Goal: Communication & Community: Answer question/provide support

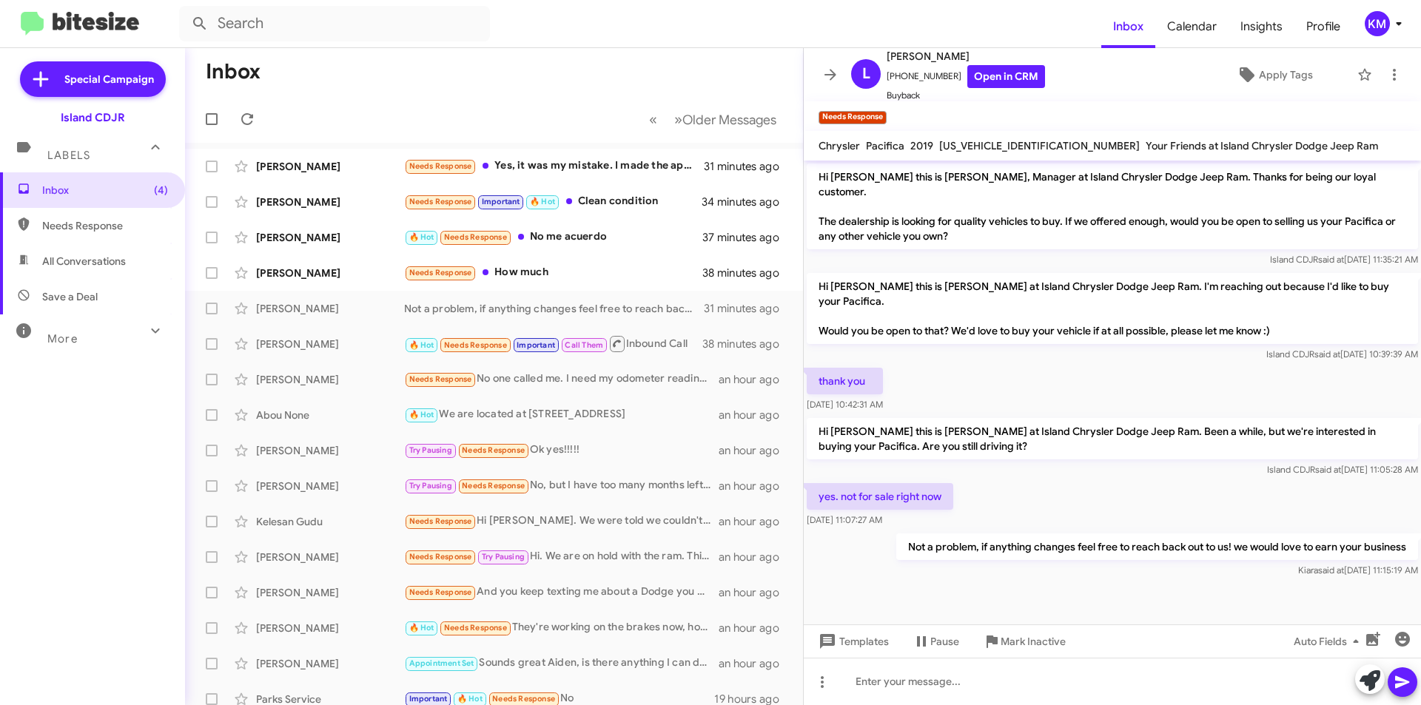
click at [1385, 20] on div "KM" at bounding box center [1377, 23] width 25 height 25
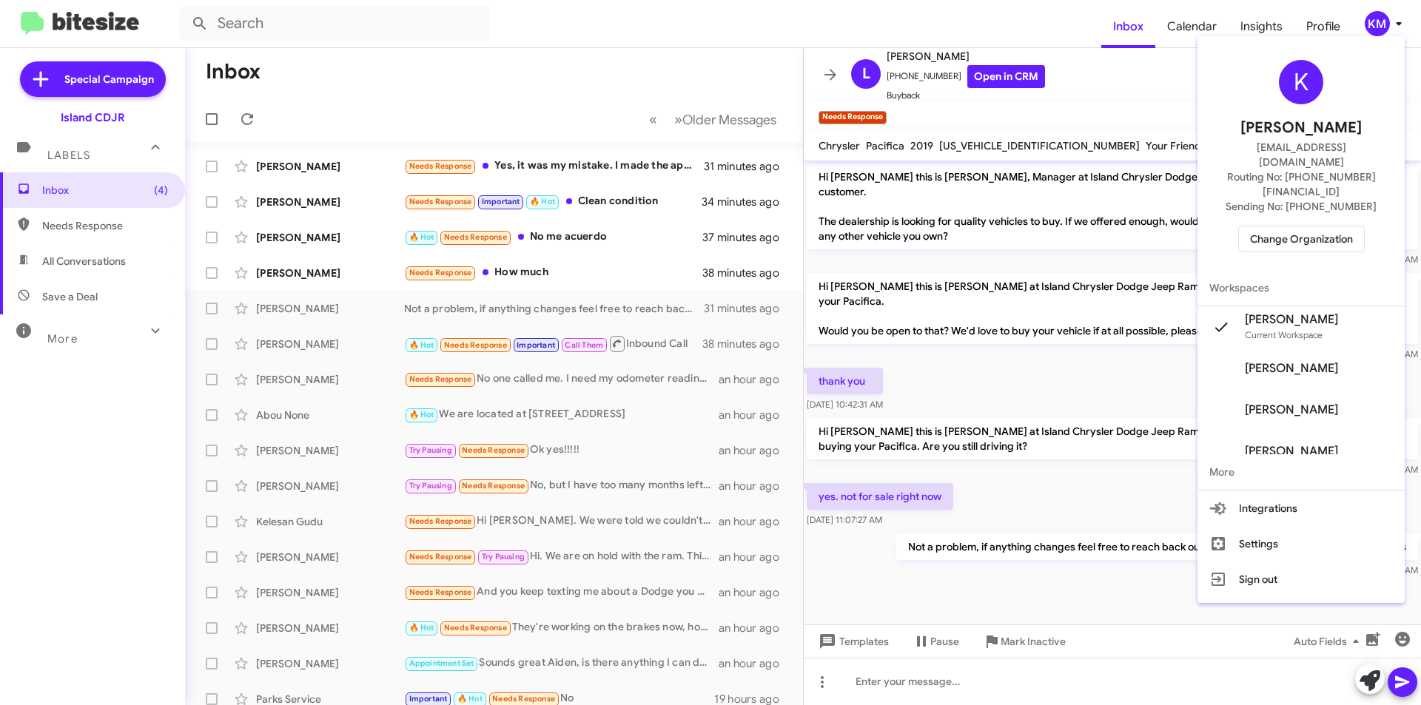
click at [1339, 107] on div "K Kiara Morel kmorel@myislandcdjr.com Routing No: +1 (718) 301-8437 Sending No:…" at bounding box center [1300, 156] width 207 height 228
click at [1362, 22] on div at bounding box center [710, 352] width 1421 height 705
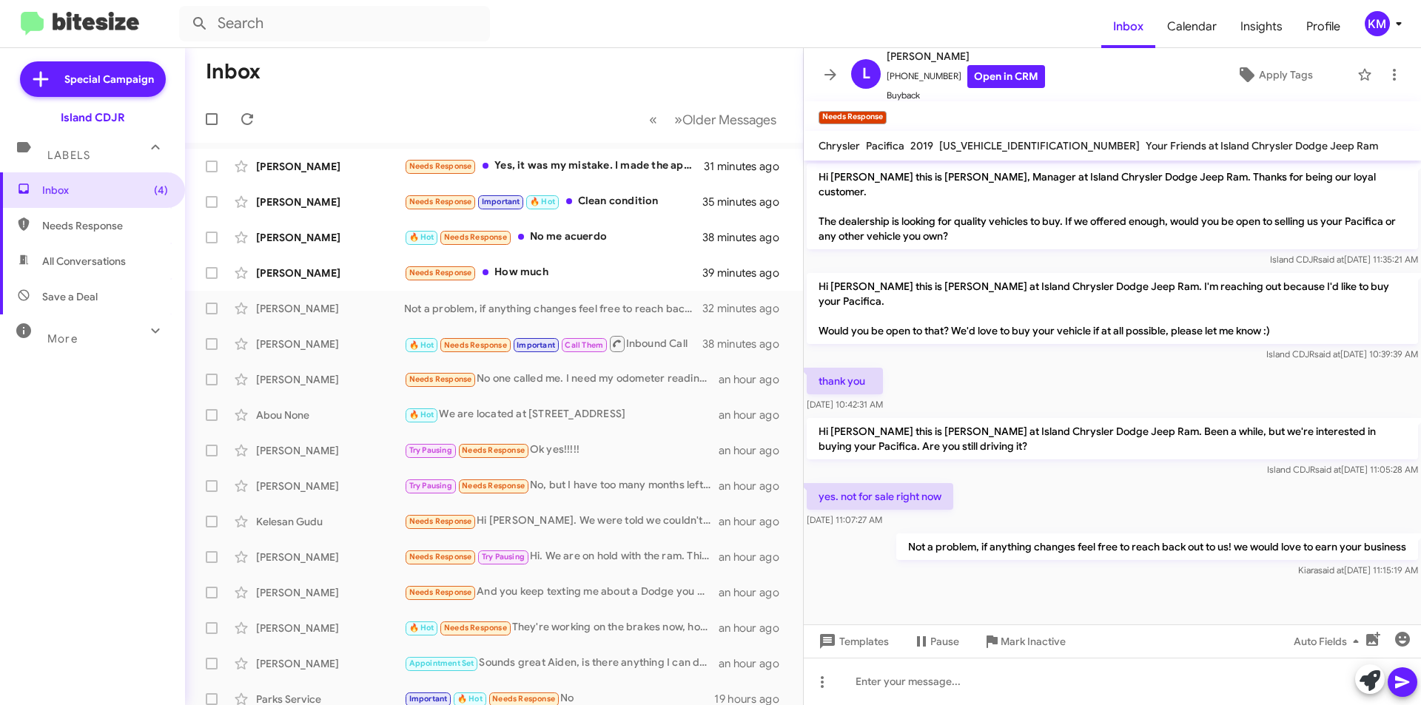
click at [1397, 23] on icon at bounding box center [1398, 24] width 5 height 4
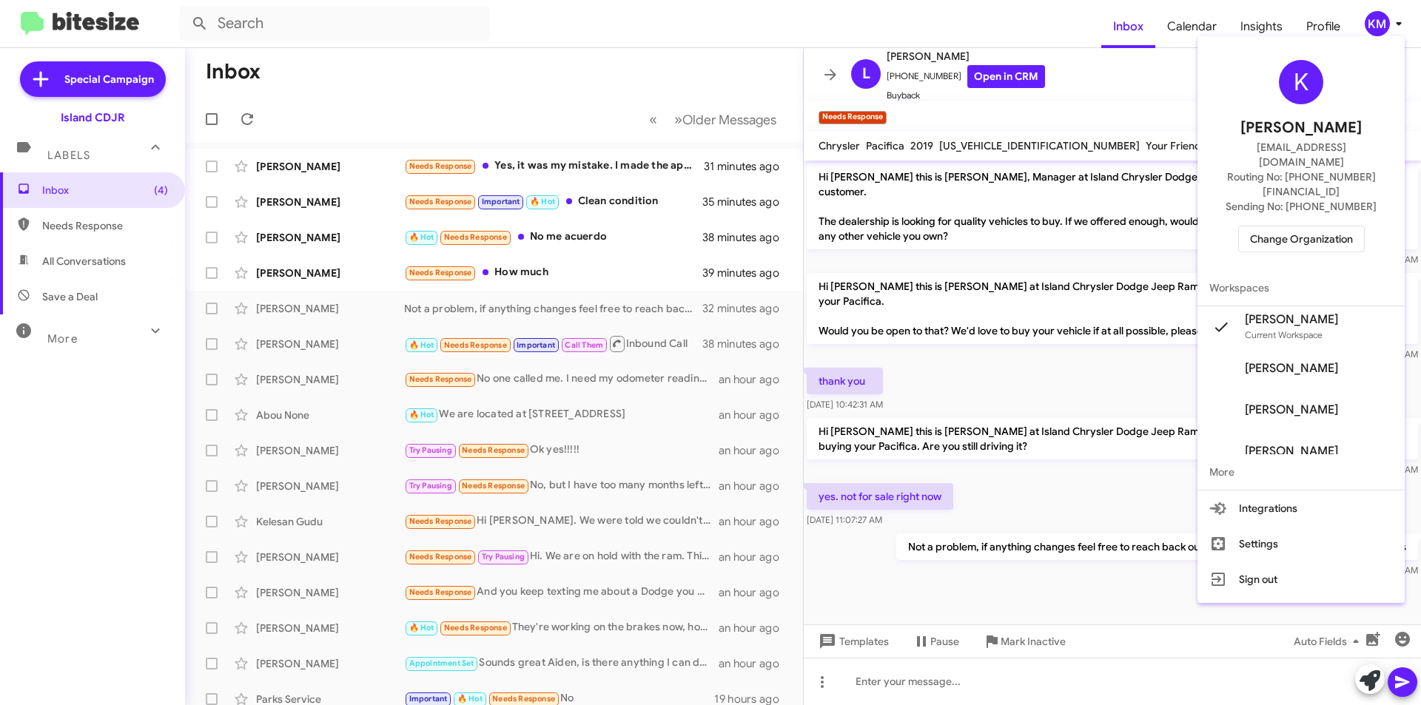
click at [1353, 226] on span "Change Organization" at bounding box center [1301, 238] width 103 height 25
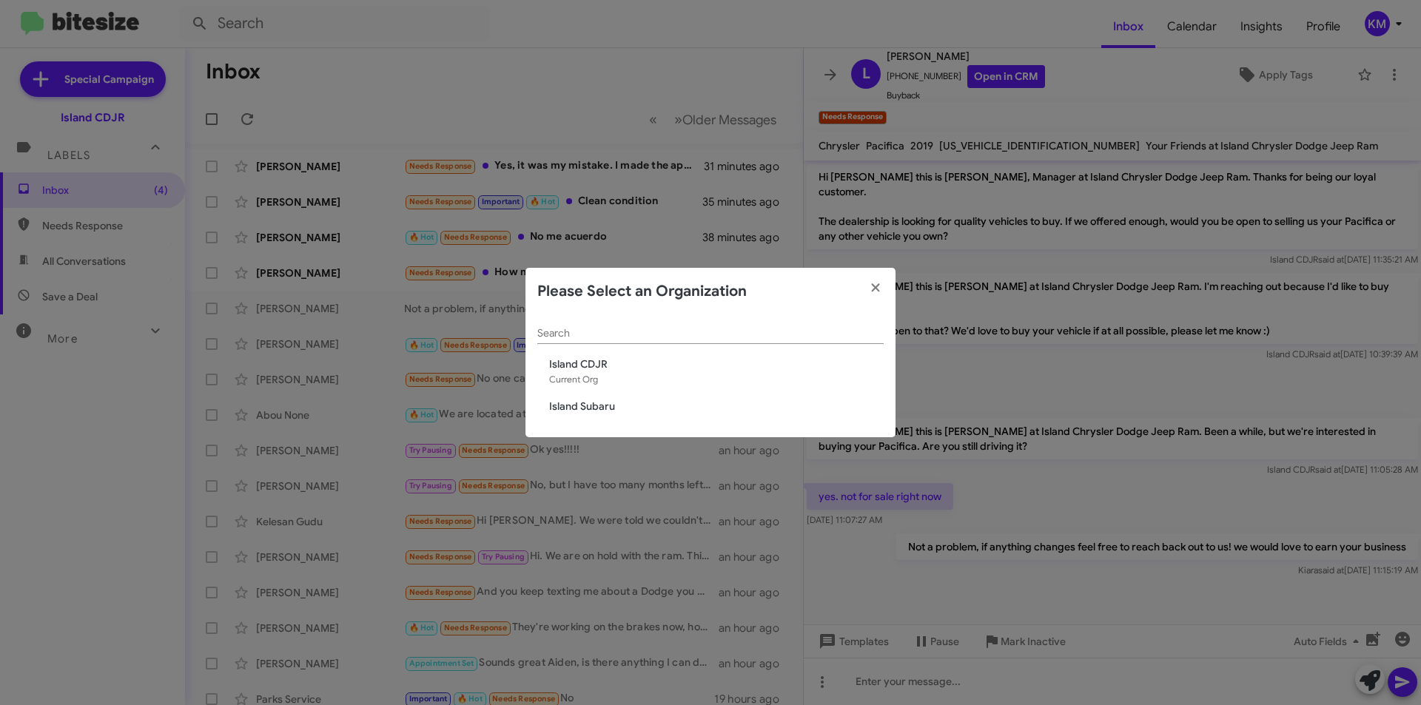
click at [601, 410] on span "Island Subaru" at bounding box center [716, 406] width 335 height 15
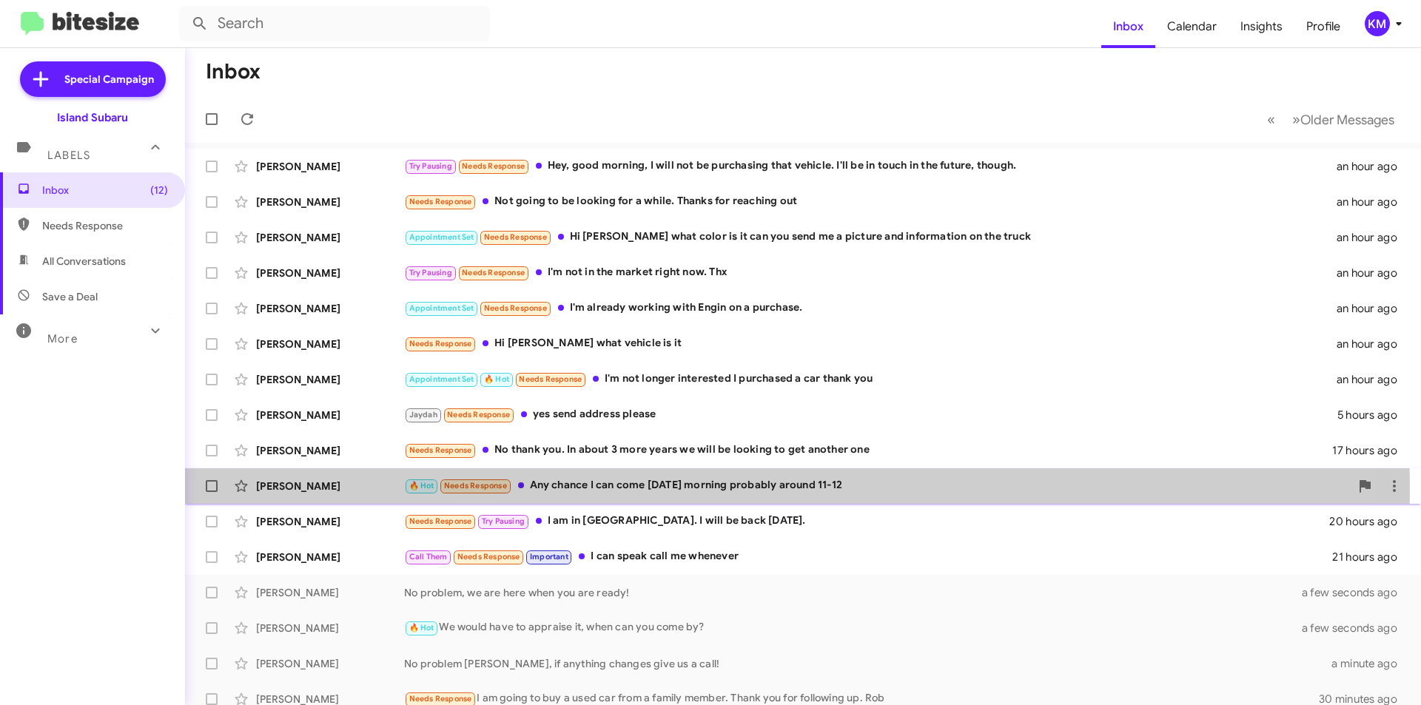
click at [358, 489] on div "Oscar Reyes" at bounding box center [330, 486] width 148 height 15
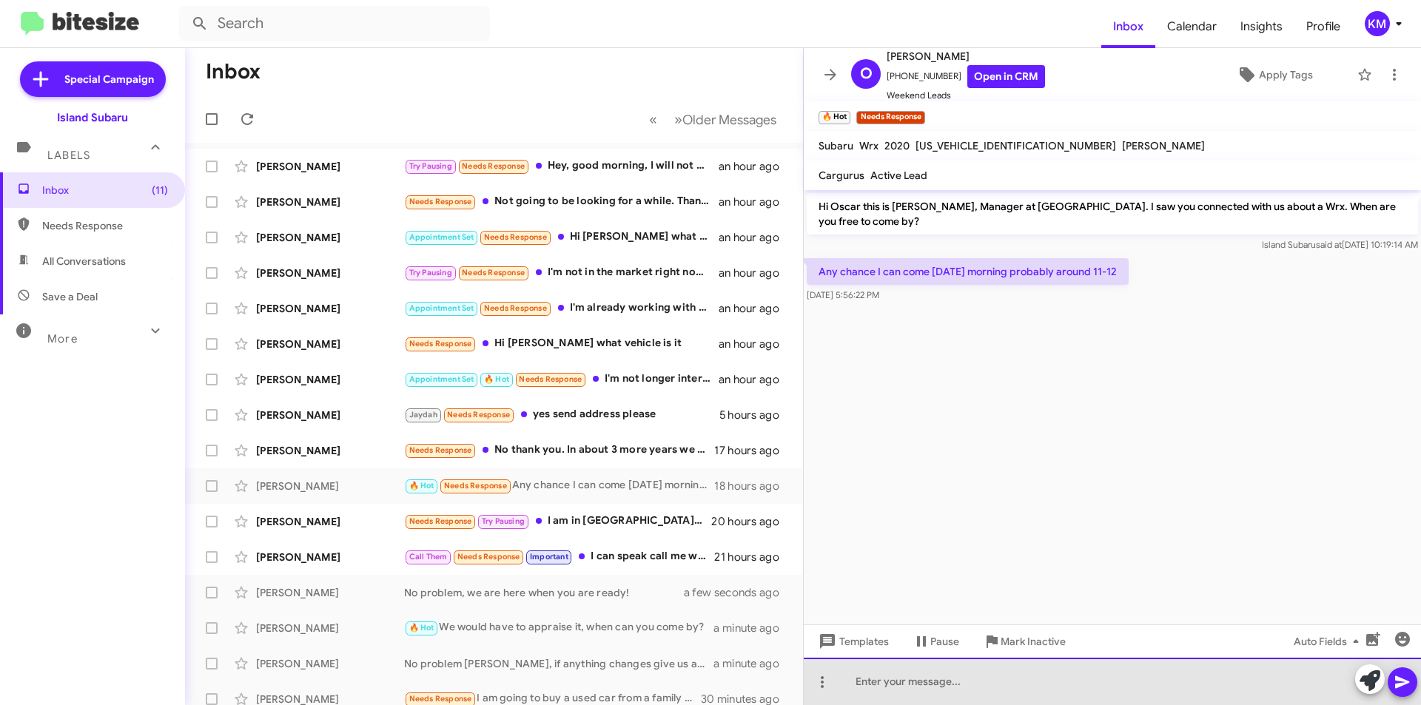
click at [1051, 681] on div at bounding box center [1112, 681] width 617 height 47
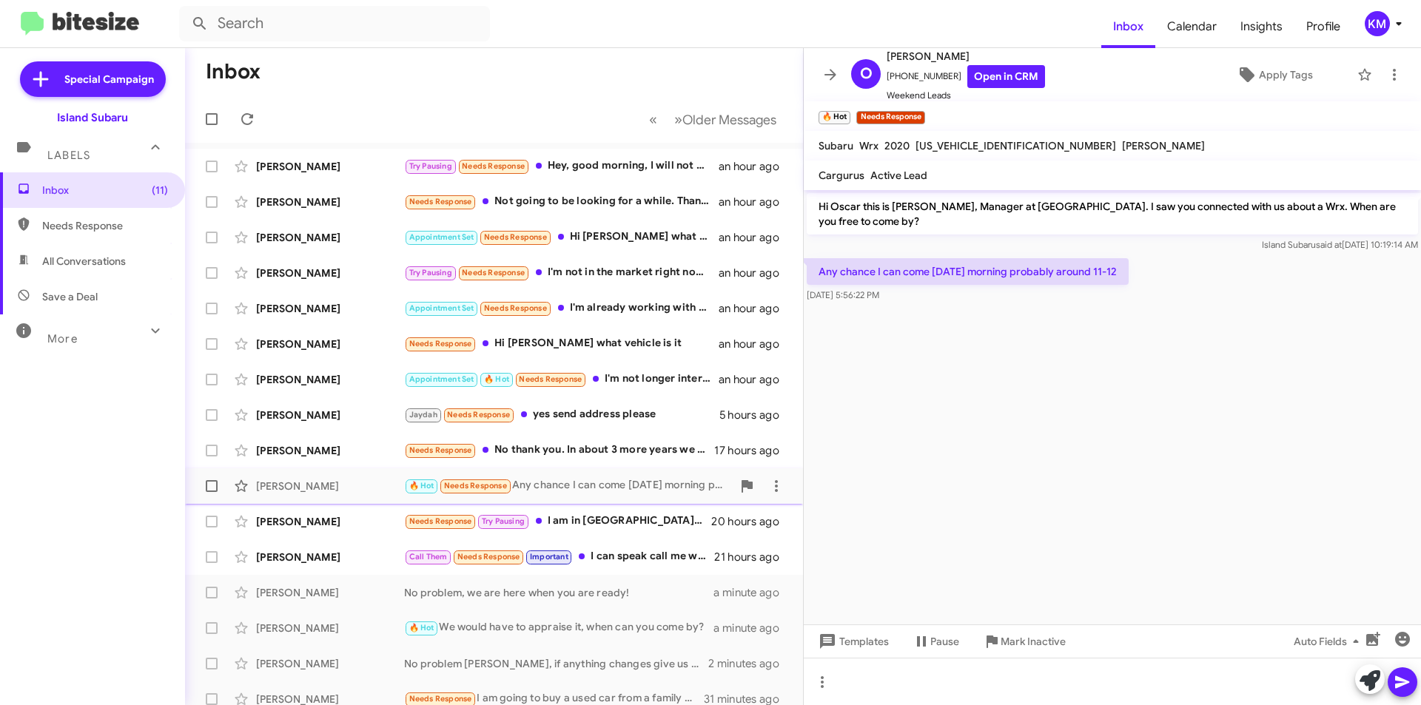
click at [343, 477] on div "Oscar Reyes 🔥 Hot Needs Response Any chance I can come Thursday morning probabl…" at bounding box center [494, 486] width 594 height 30
click at [1089, 438] on cdk-virtual-scroll-viewport "Hi Oscar this is Nicole Jarrett, Manager at Island Subaru. I saw you connected …" at bounding box center [1112, 407] width 617 height 434
click at [829, 68] on icon at bounding box center [830, 75] width 18 height 18
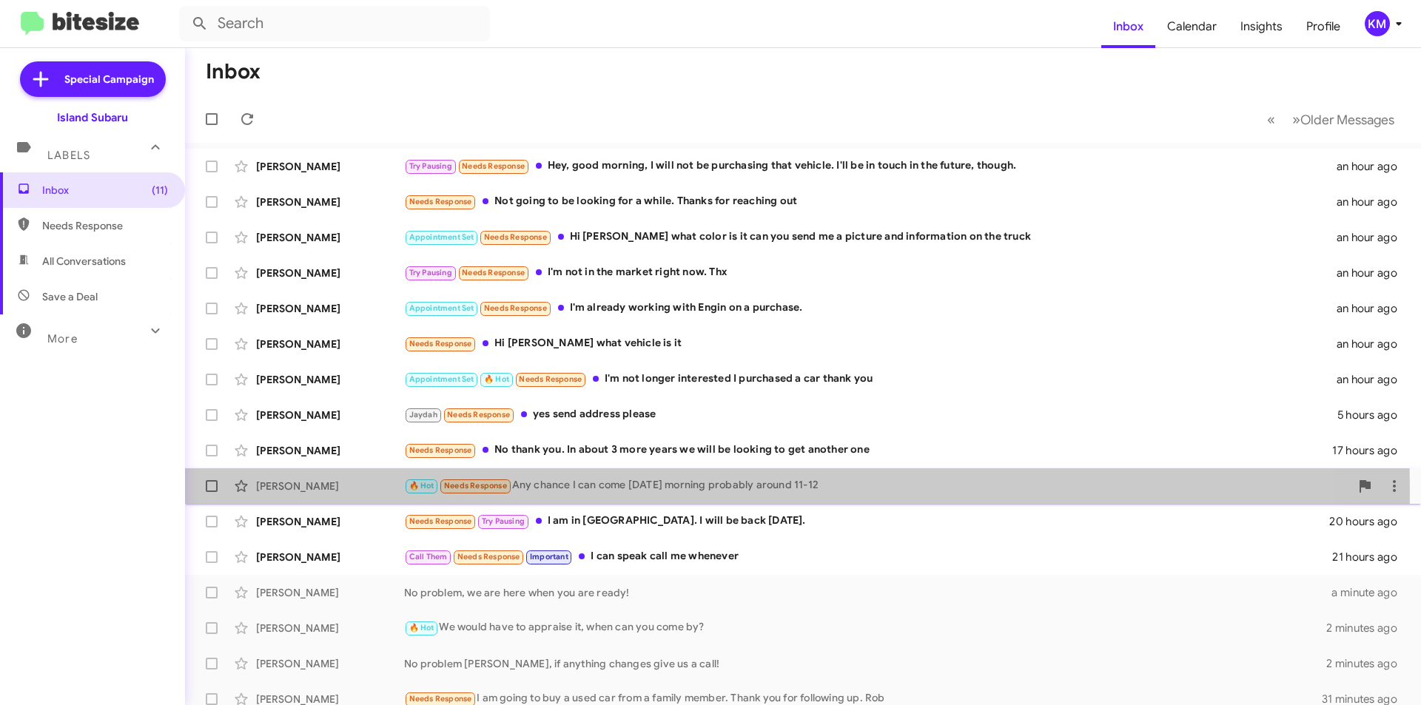
click at [338, 493] on div "Oscar Reyes" at bounding box center [330, 486] width 148 height 15
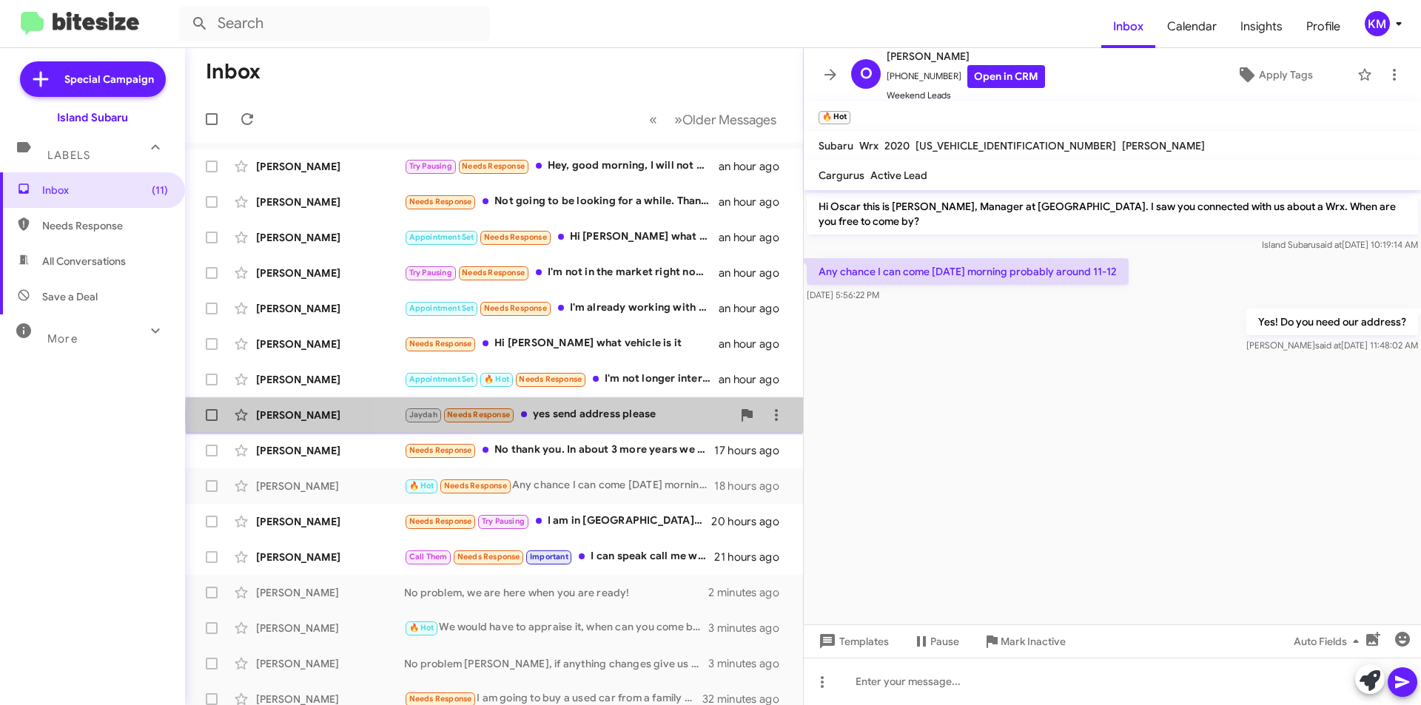
click at [613, 415] on div "Jaydah Needs Response yes send address please" at bounding box center [568, 414] width 328 height 17
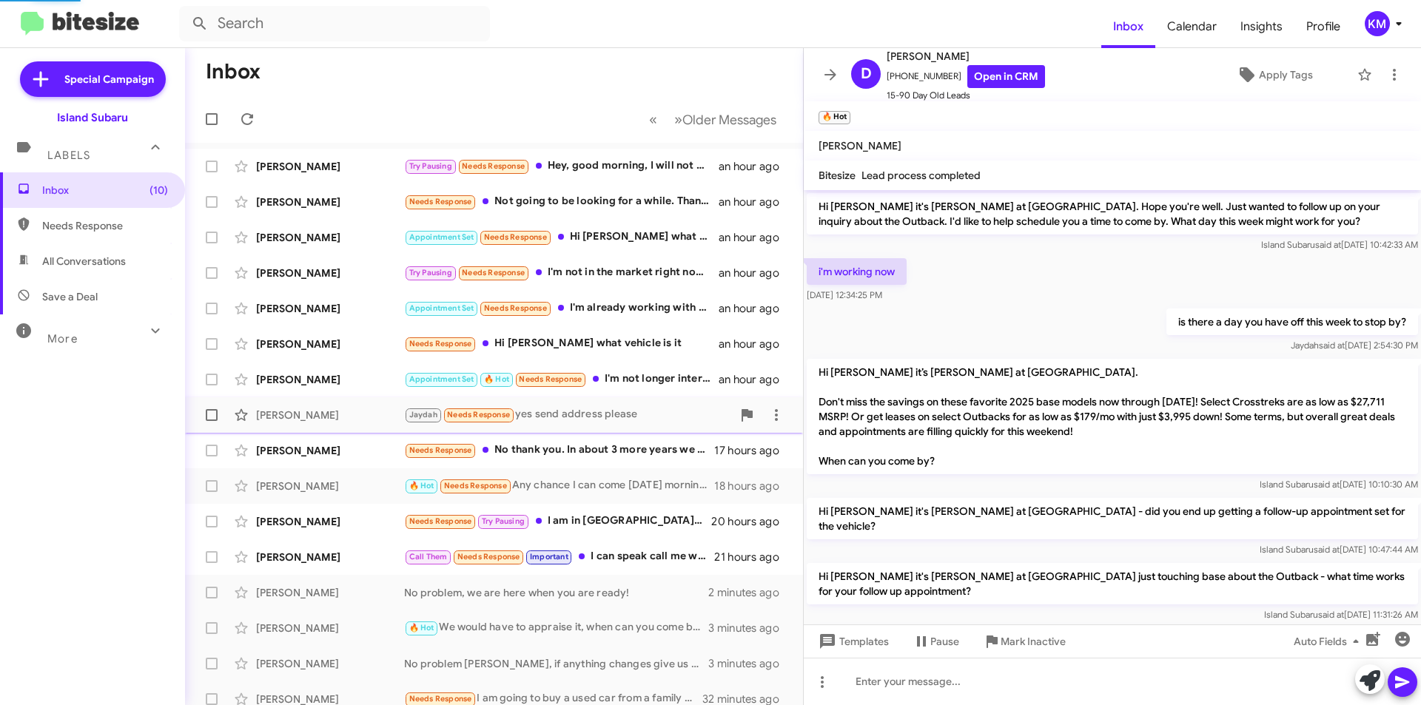
scroll to position [1008, 0]
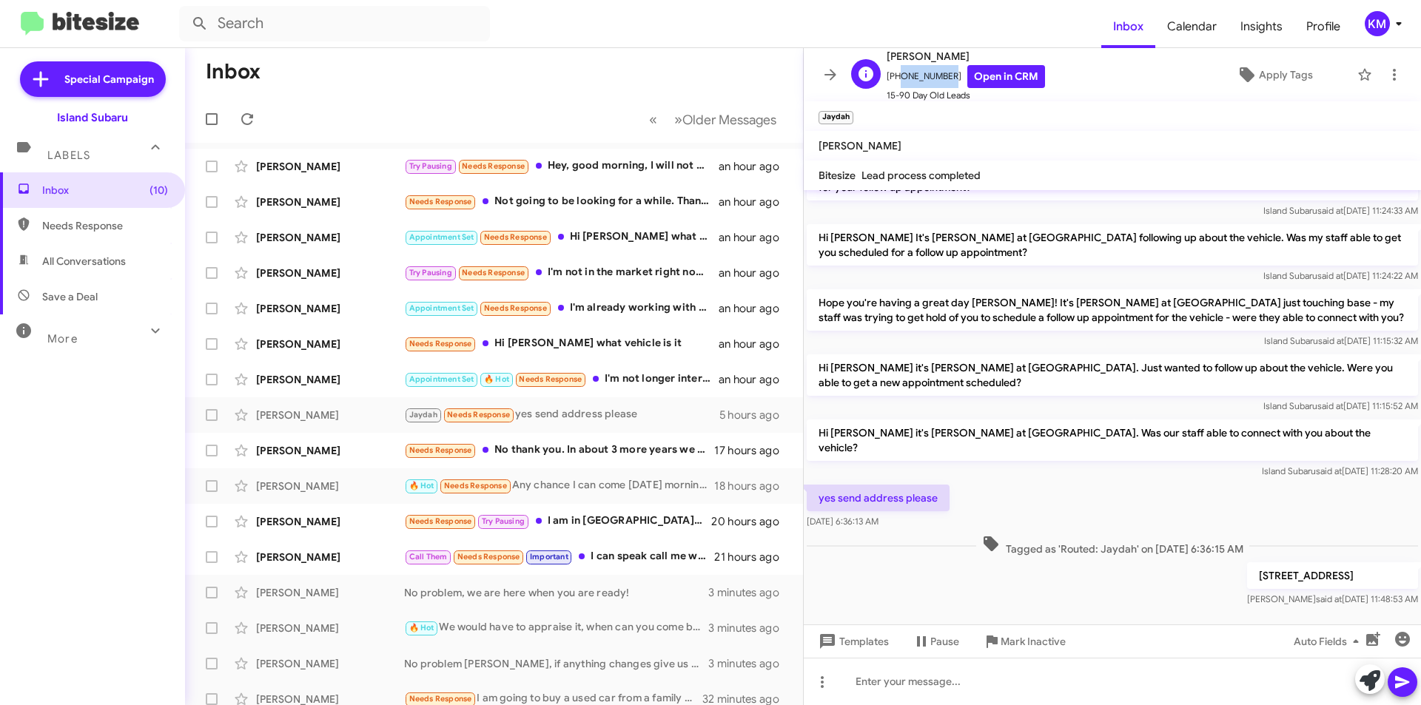
drag, startPoint x: 944, startPoint y: 77, endPoint x: 895, endPoint y: 79, distance: 48.9
click at [895, 79] on span "+19294920238 Open in CRM" at bounding box center [966, 76] width 158 height 23
copy span "9294920238"
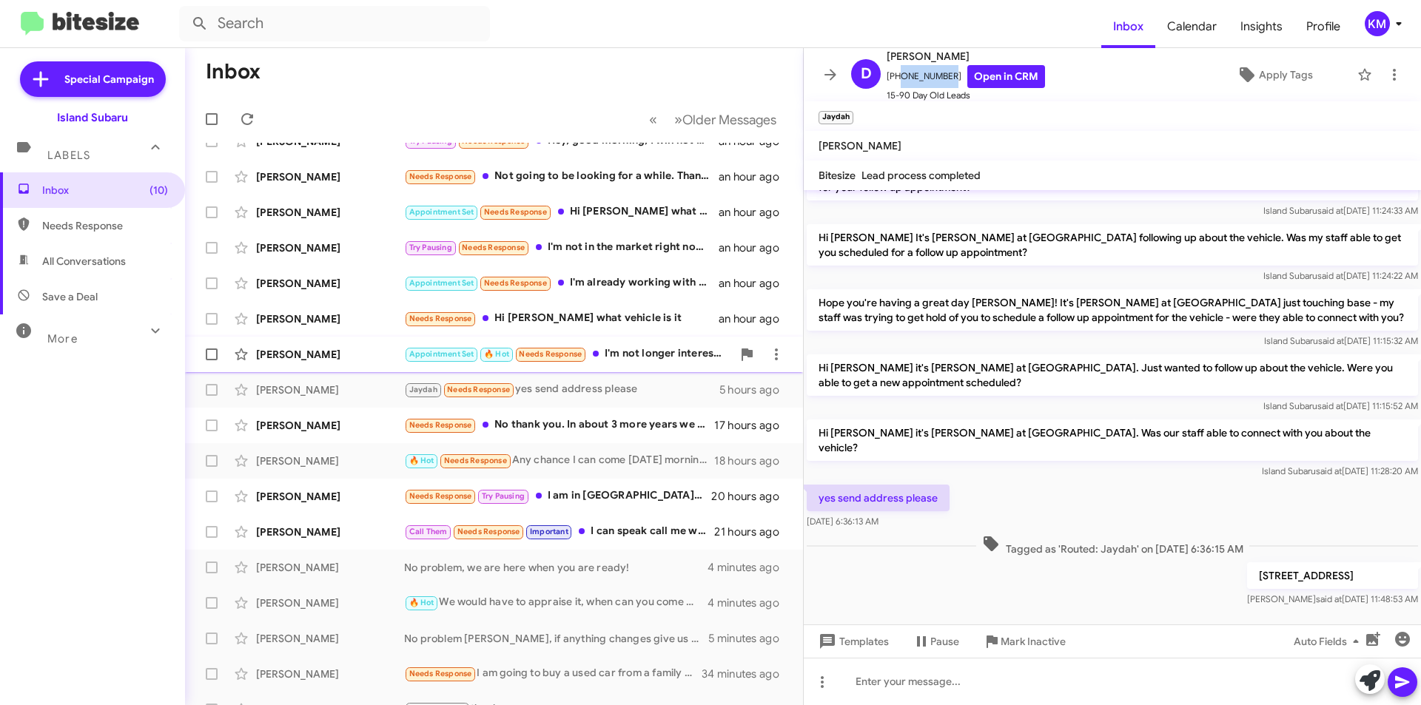
scroll to position [0, 0]
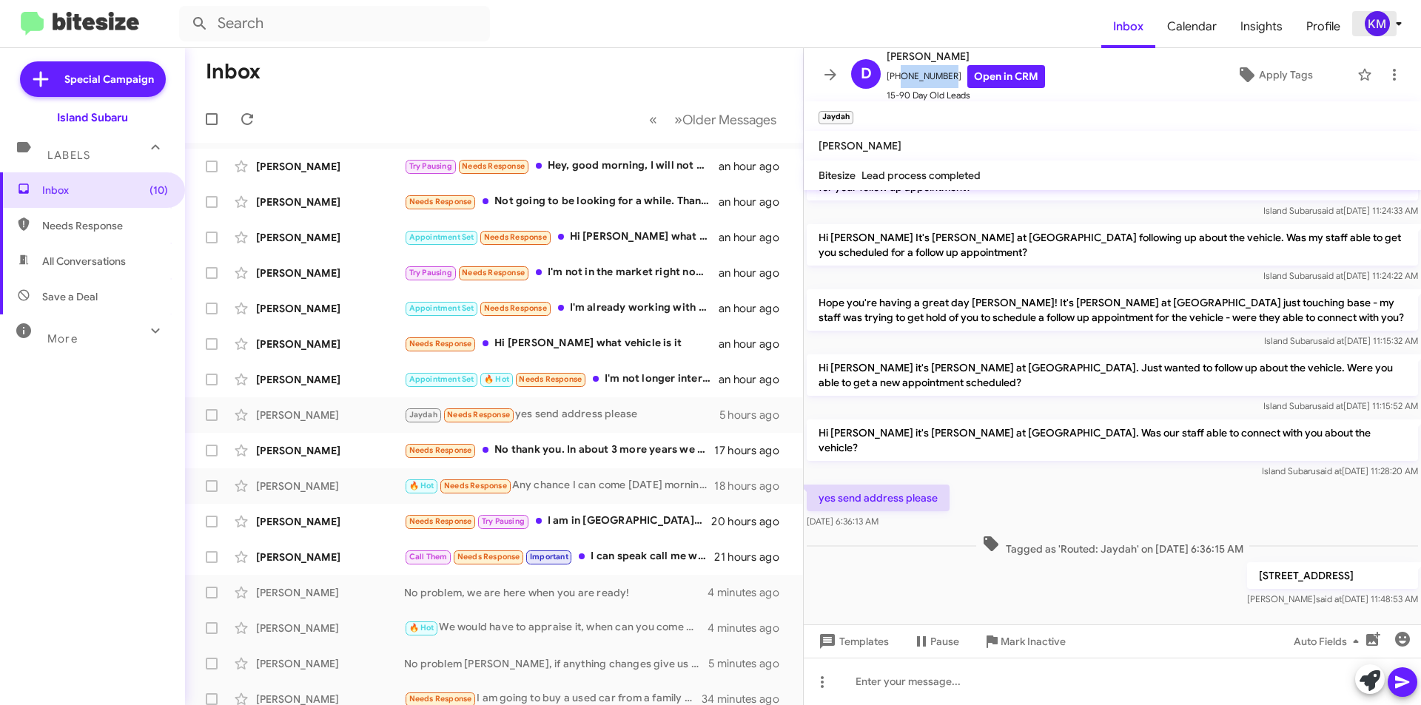
click at [1401, 22] on icon at bounding box center [1399, 24] width 18 height 18
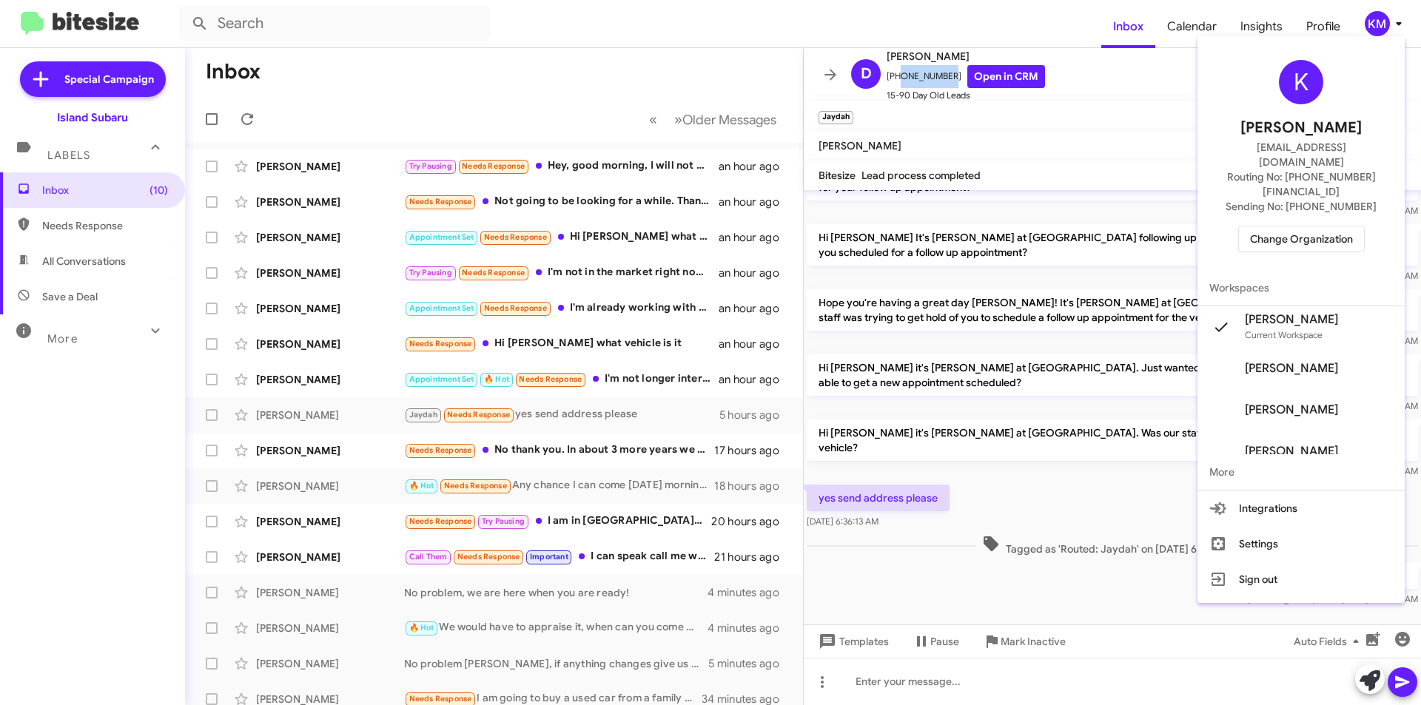
click at [1322, 226] on span "Change Organization" at bounding box center [1301, 238] width 103 height 25
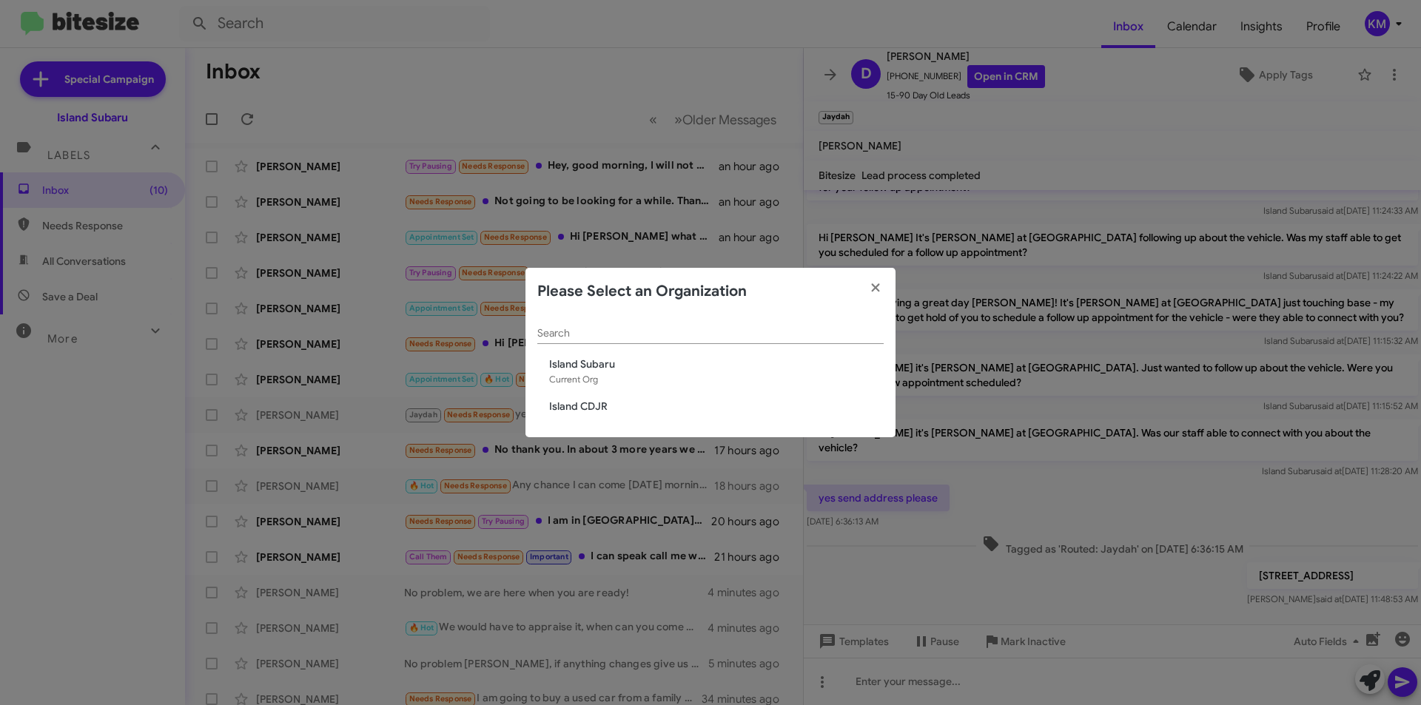
click at [632, 409] on span "Island CDJR" at bounding box center [716, 406] width 335 height 15
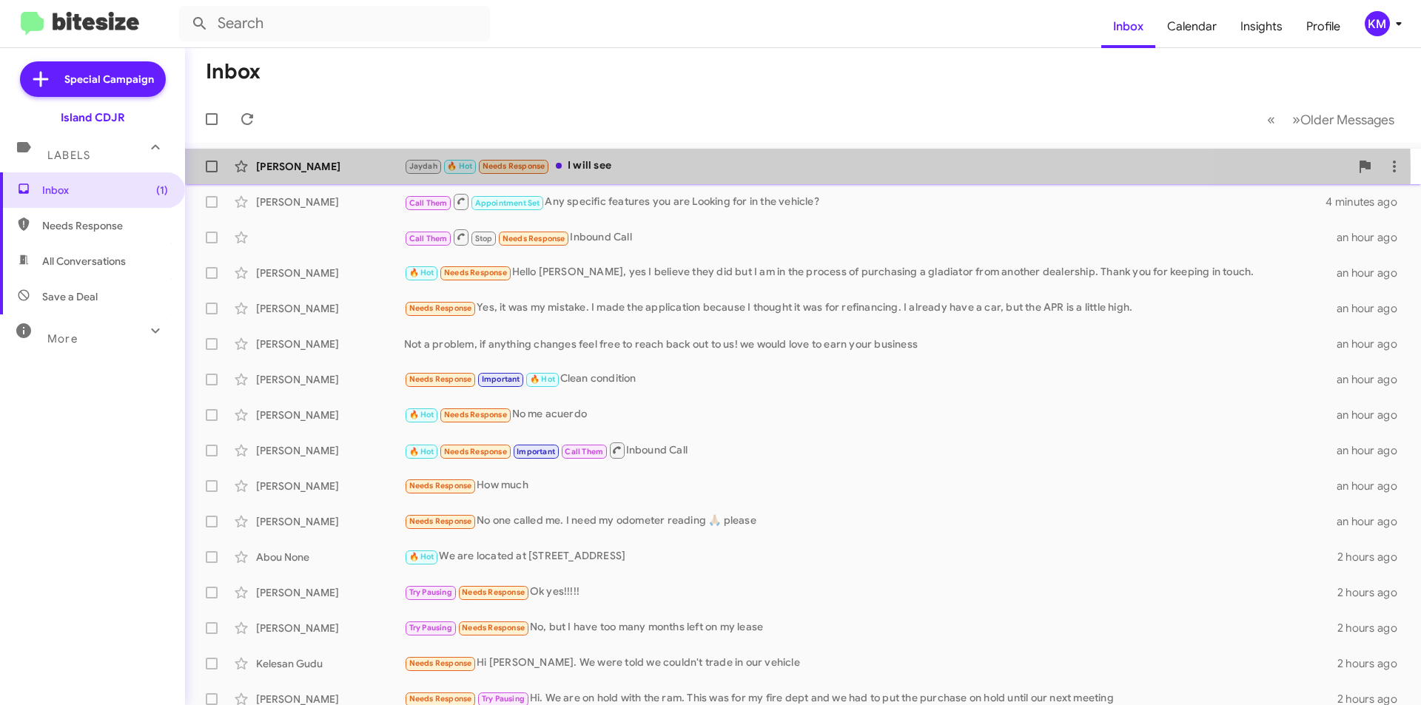
click at [653, 173] on div "[PERSON_NAME] 🔥 Hot Needs Response I will see" at bounding box center [877, 166] width 946 height 17
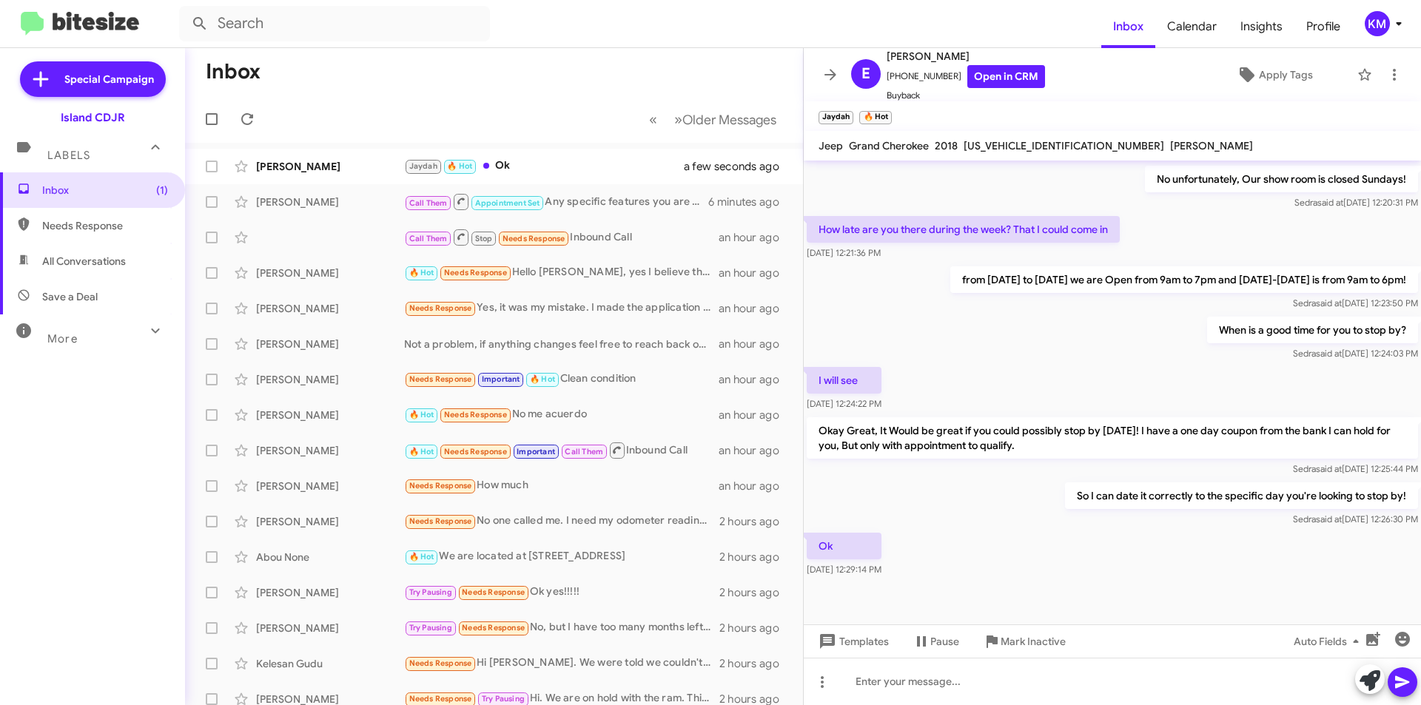
scroll to position [668, 0]
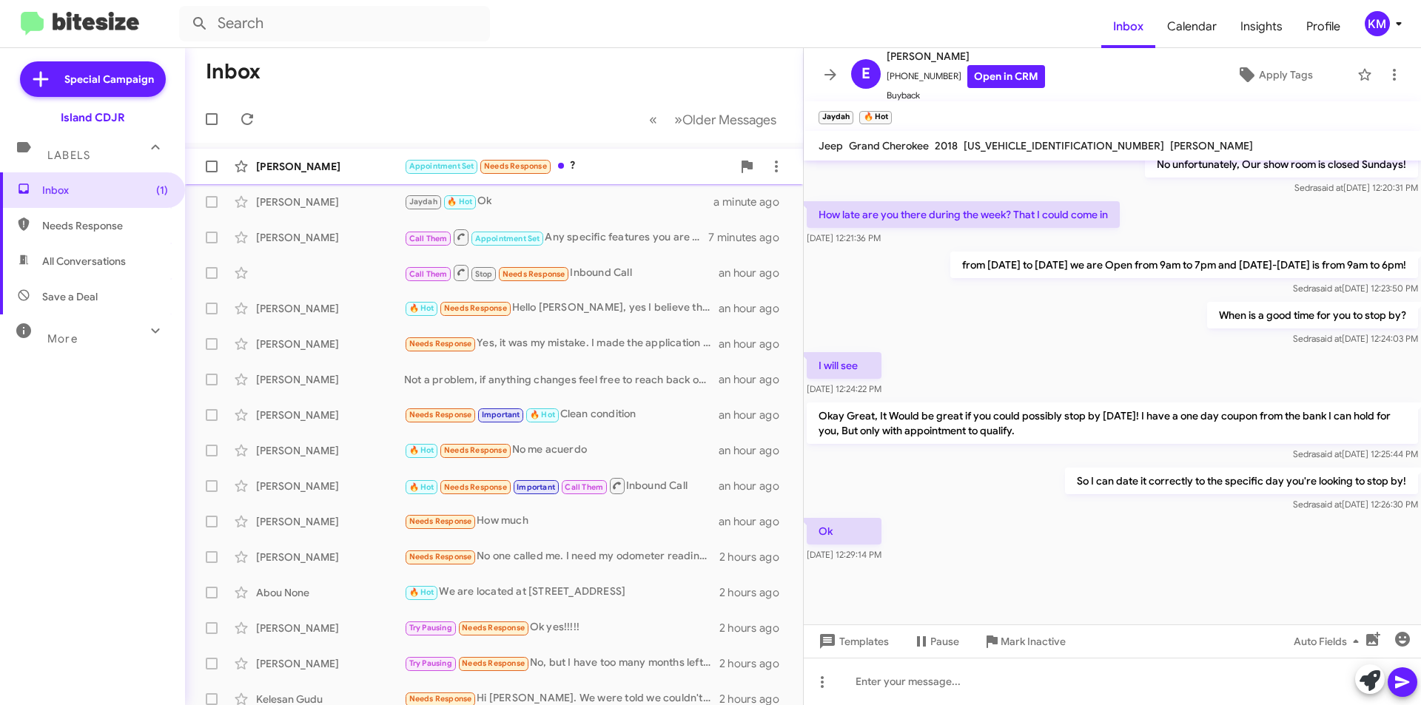
click at [290, 162] on div "[PERSON_NAME]" at bounding box center [330, 166] width 148 height 15
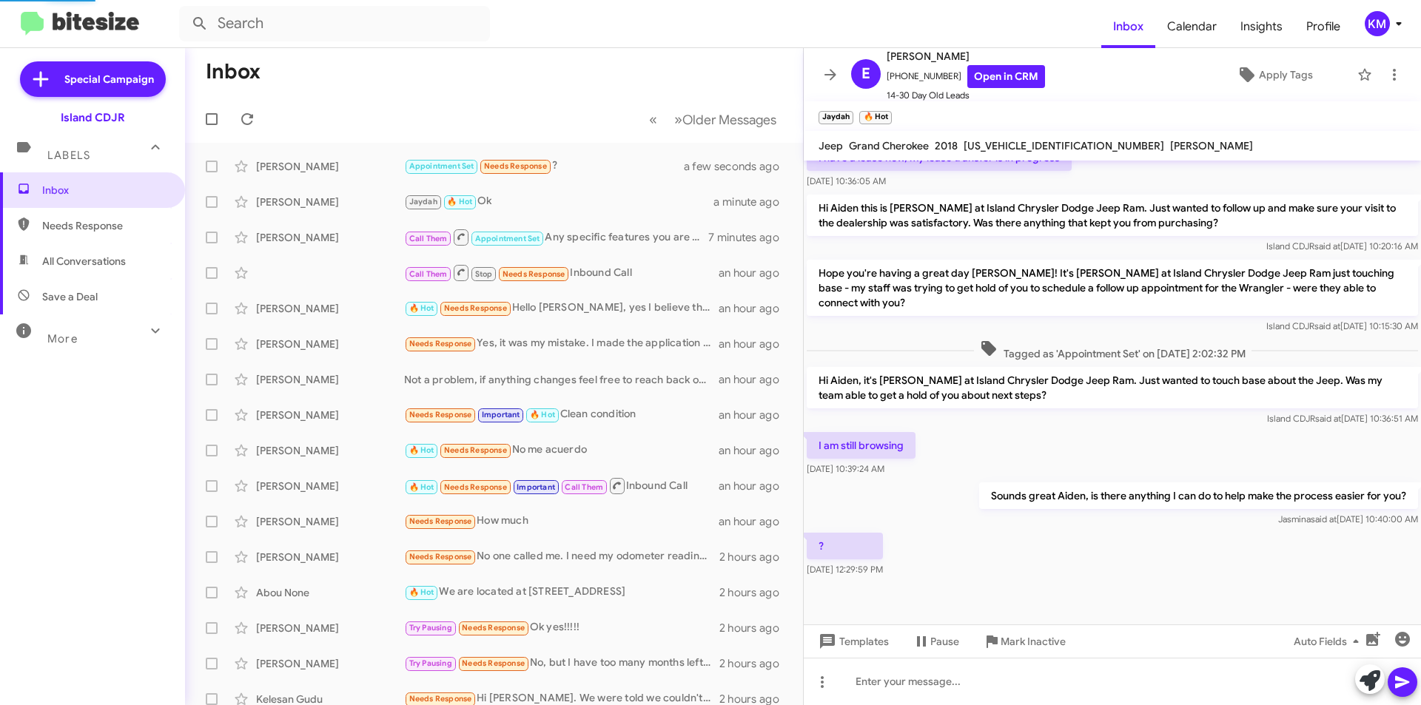
scroll to position [295, 0]
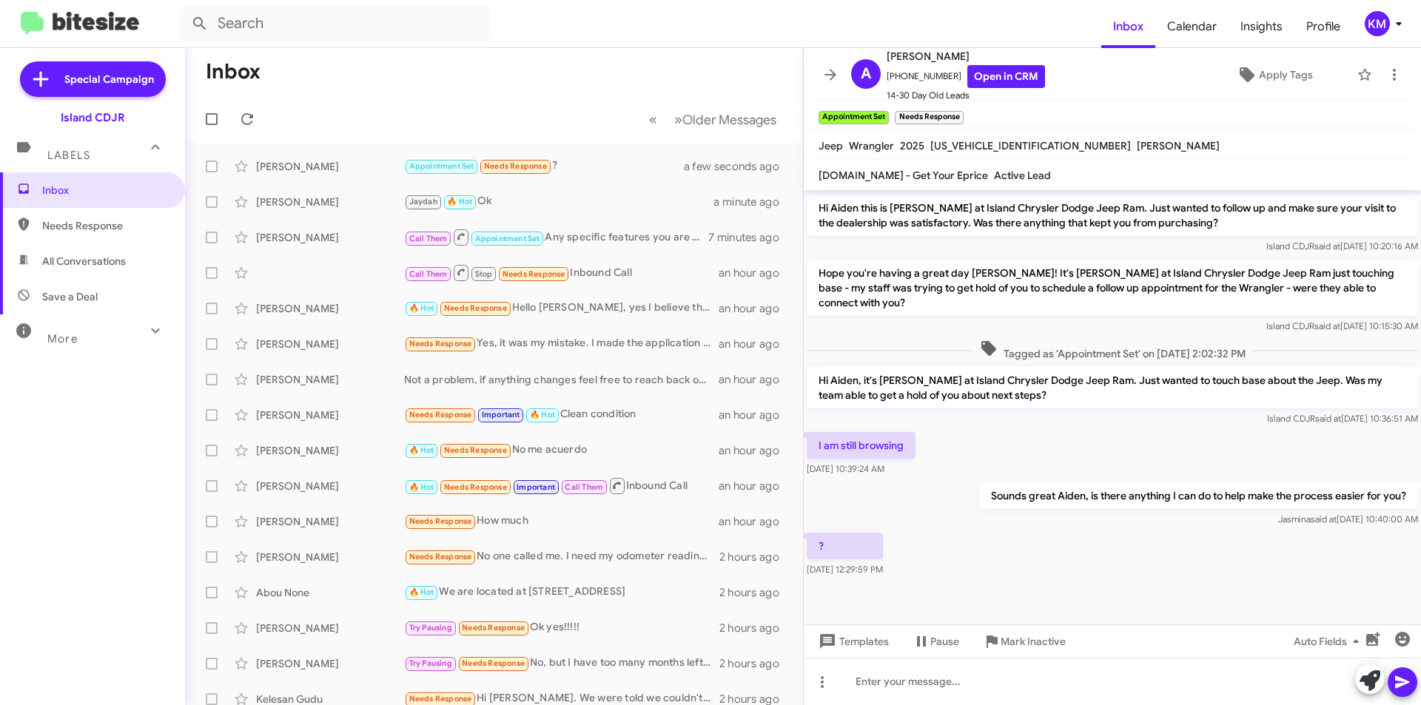
click at [452, 88] on mat-toolbar-row "Inbox" at bounding box center [494, 71] width 618 height 47
click at [1025, 679] on div at bounding box center [1112, 681] width 617 height 47
click at [937, 678] on div "is there any way i can assist you in your vehicle search?" at bounding box center [1112, 681] width 617 height 47
click at [1154, 679] on div "is there any way I can assist you in your vehicle search?" at bounding box center [1112, 681] width 617 height 47
click at [1397, 671] on span at bounding box center [1403, 683] width 18 height 30
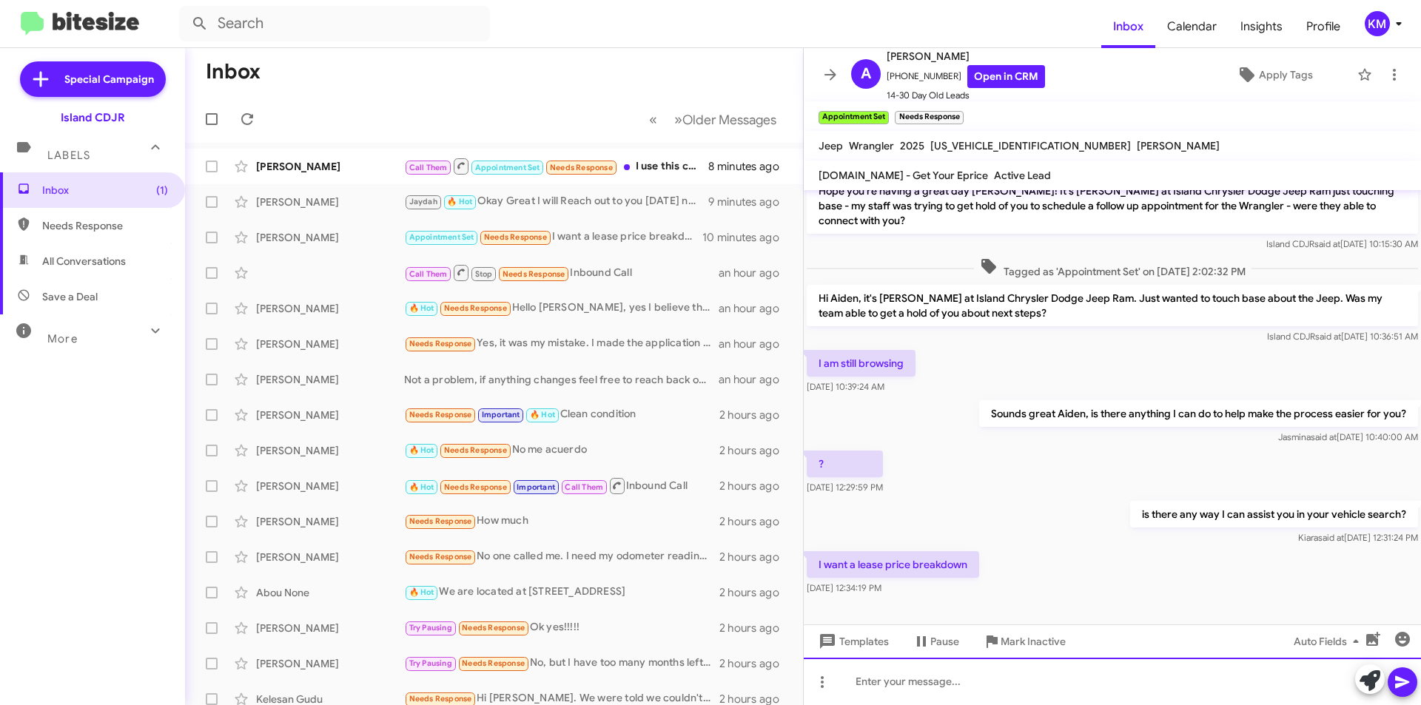
scroll to position [403, 0]
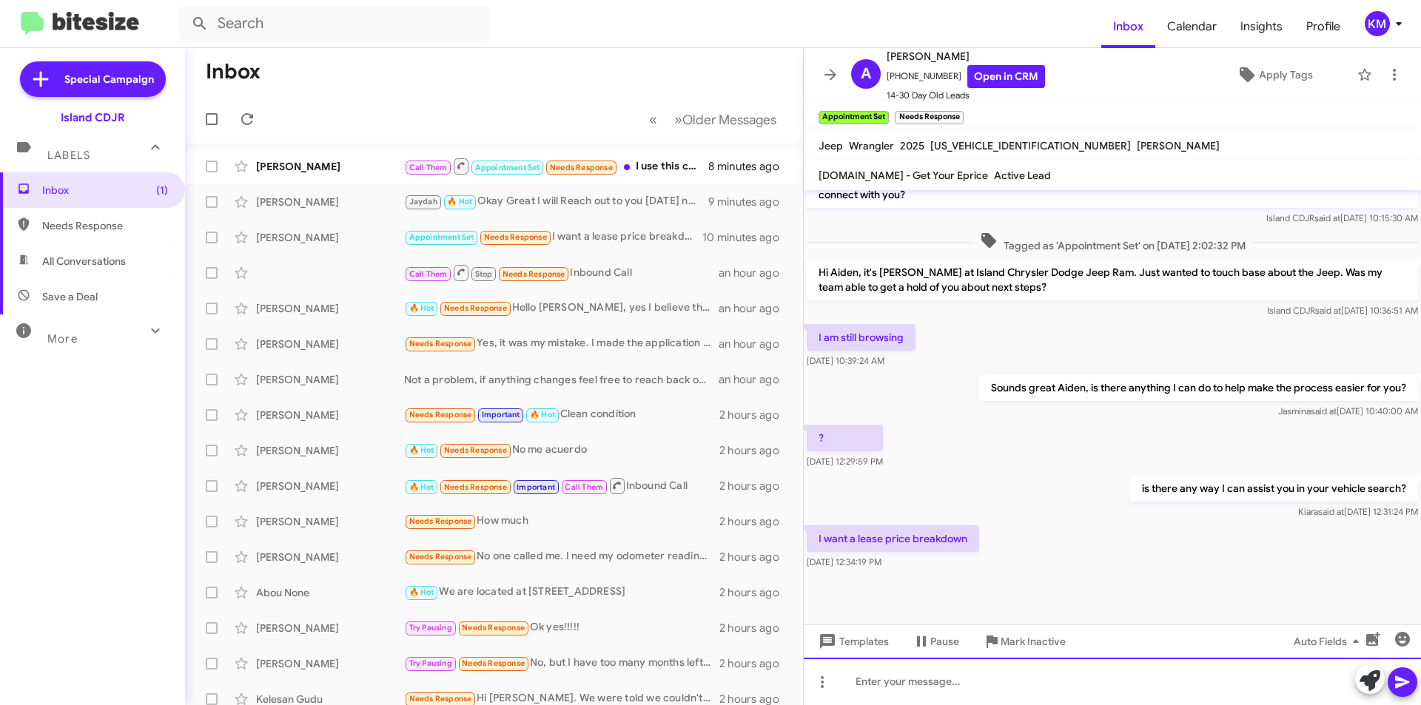
click at [942, 690] on div at bounding box center [1112, 681] width 617 height 47
click at [982, 675] on div at bounding box center [1112, 681] width 617 height 47
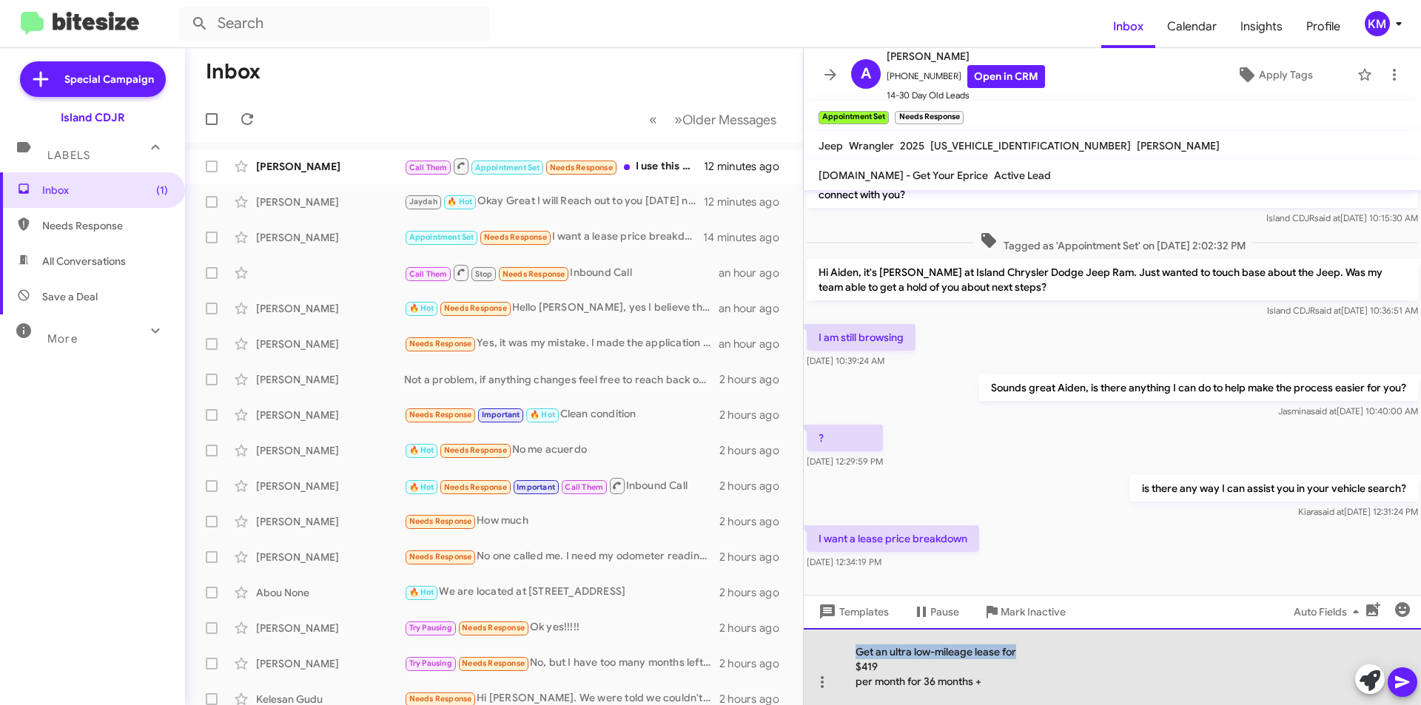
drag, startPoint x: 1021, startPoint y: 654, endPoint x: 847, endPoint y: 648, distance: 174.8
click at [847, 648] on div "Get an ultra low-mileage lease for  $419 per month for 36 months +" at bounding box center [1112, 666] width 617 height 77
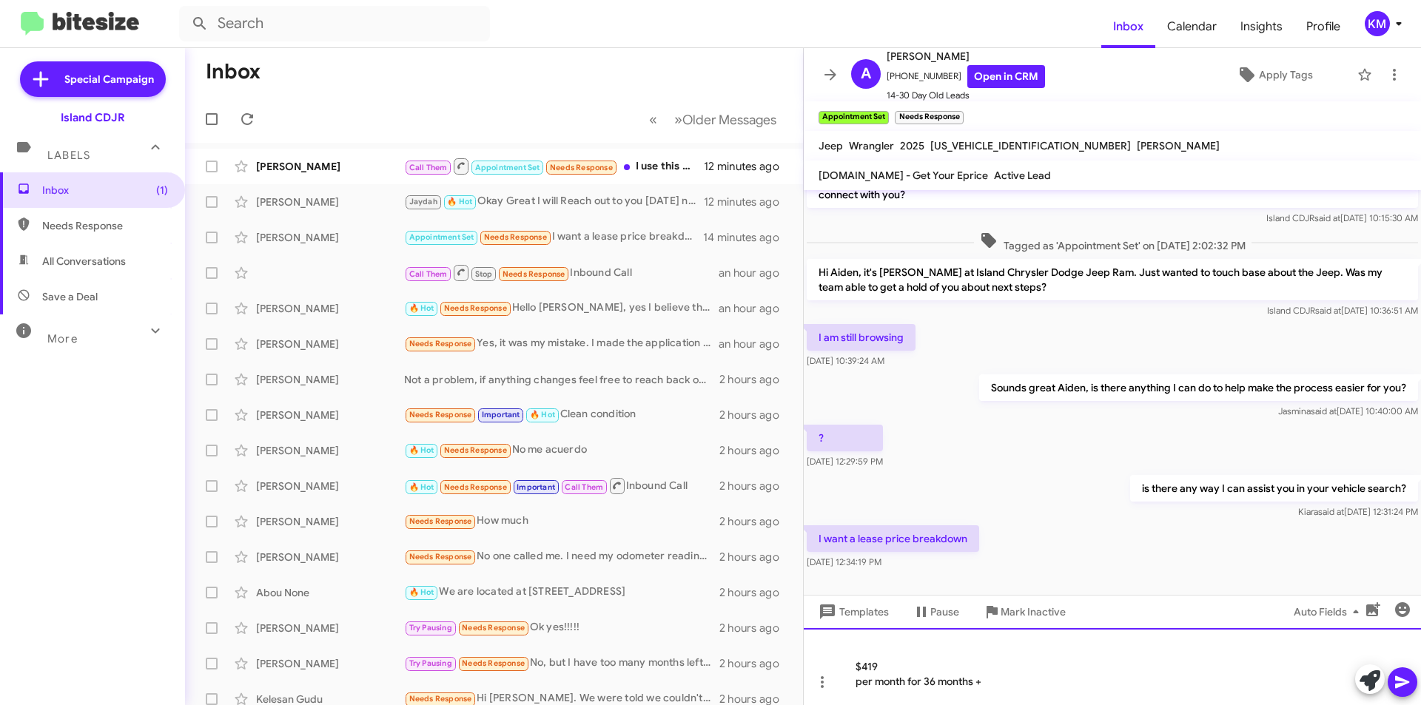
click at [854, 666] on div "$419 per month for 36 months +" at bounding box center [1112, 666] width 617 height 77
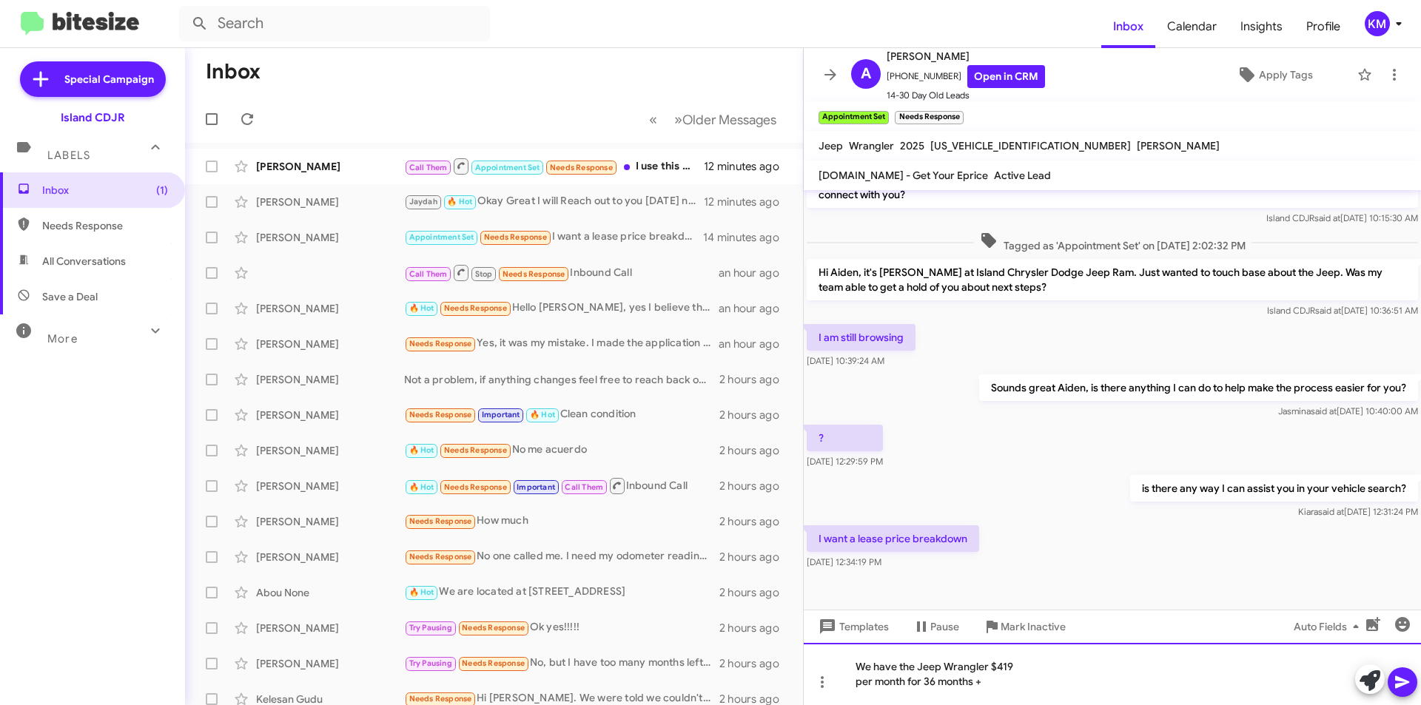
click at [852, 688] on div "We have the Jeep Wrangler $419 per month for 36 months +" at bounding box center [1112, 674] width 617 height 62
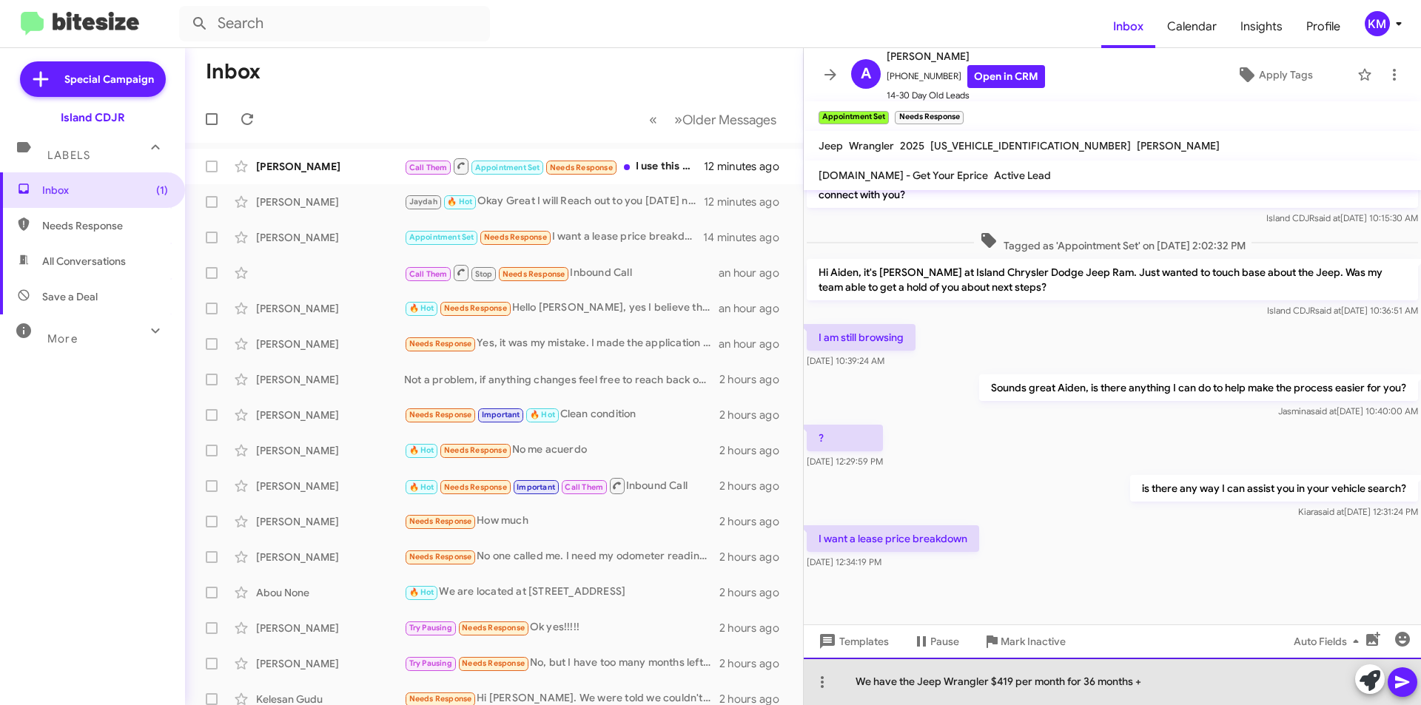
click at [993, 683] on div "We have the Jeep Wrangler $419 per month for 36 months +" at bounding box center [1104, 681] width 499 height 15
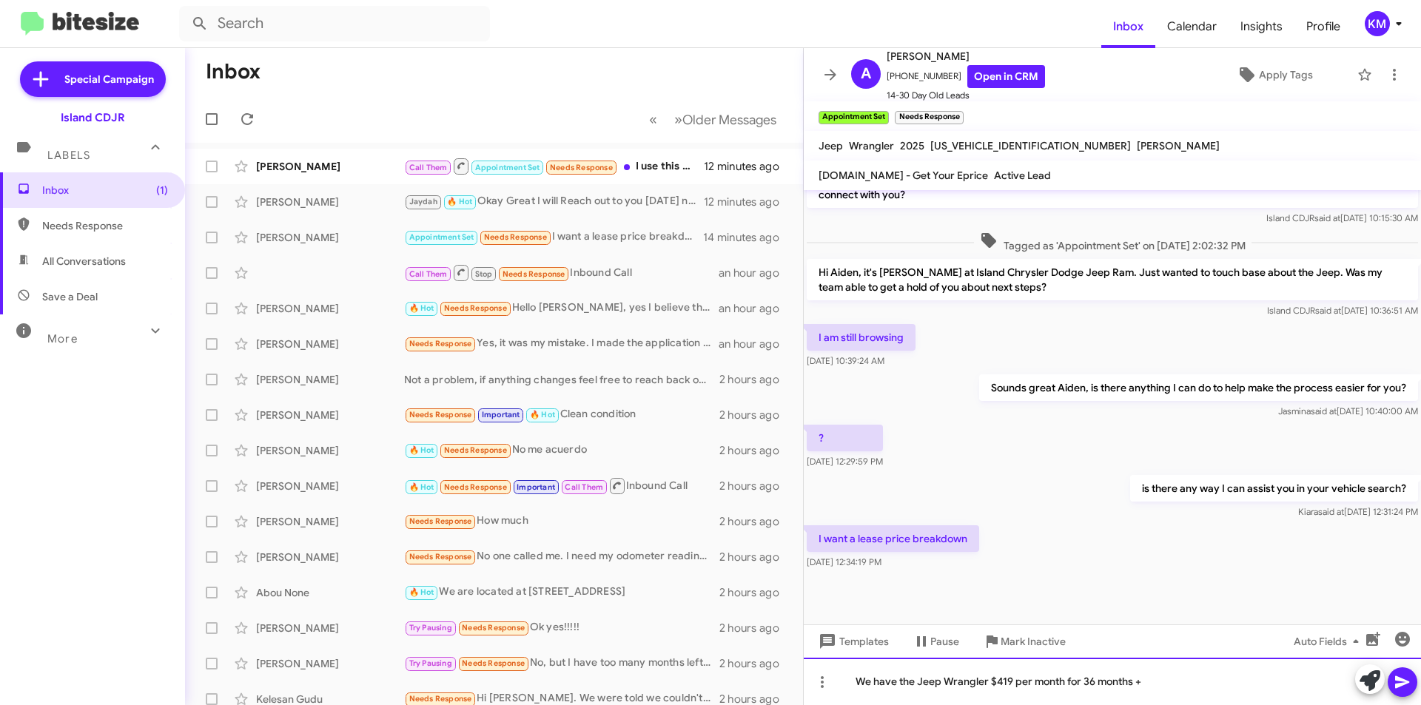
click at [992, 682] on div "We have the Jeep Wrangler $419 per month for 36 months +" at bounding box center [1104, 681] width 499 height 15
click at [1184, 683] on div "We have the Jeep Wrangler as low as $419 per month for 36 months +" at bounding box center [1104, 681] width 499 height 15
click at [1188, 684] on div "We have the Jeep Wrangler as low as $419 per month for 36 months +" at bounding box center [1104, 681] width 499 height 15
click at [1191, 685] on div "We have the Jeep Wrangler as low as $419 per month for 36 months" at bounding box center [1104, 681] width 499 height 15
click at [915, 684] on div "We have the Jeep Wrangler as low as $419 per month for 36 months" at bounding box center [1104, 681] width 499 height 15
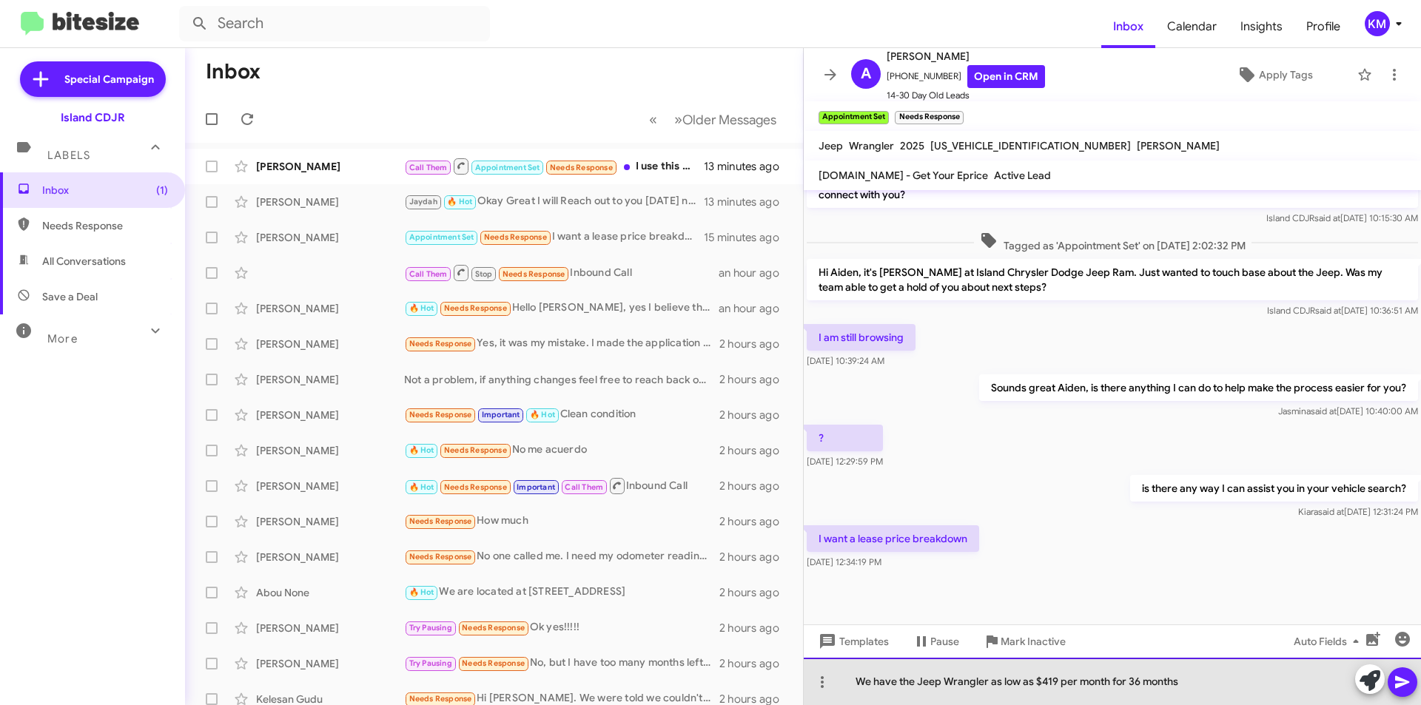
click at [919, 682] on div "We have the Jeep Wrangler as low as $419 per month for 36 months" at bounding box center [1104, 681] width 499 height 15
click at [1212, 687] on div "We have the Jeep Wrangler as low as $419 per month for 36 months" at bounding box center [1104, 681] width 499 height 15
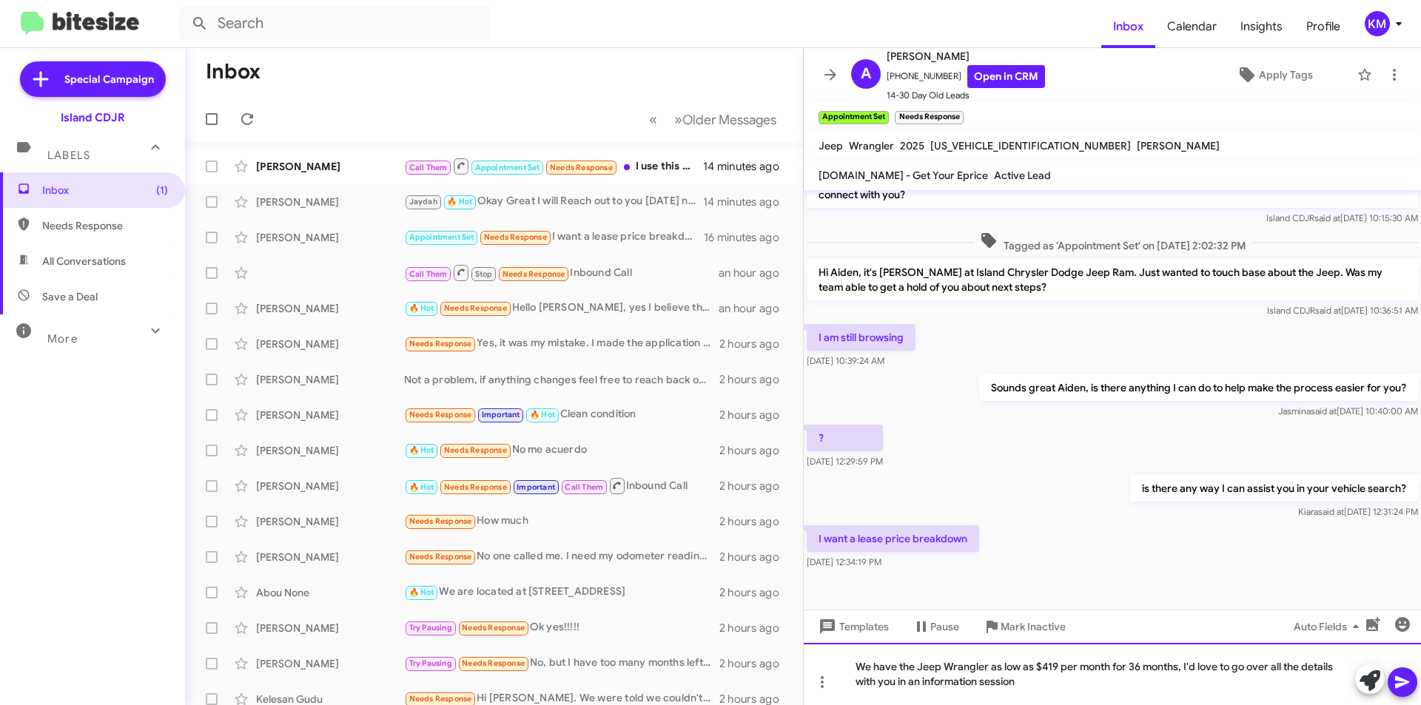
click at [920, 688] on div "We have the Jeep Wrangler as low as $419 per month for 36 months, I'd love to g…" at bounding box center [1104, 674] width 499 height 30
click at [1044, 685] on div "We have the Jeep Wrangler as low as $419 per month for 36 months, I'd love to g…" at bounding box center [1104, 674] width 499 height 30
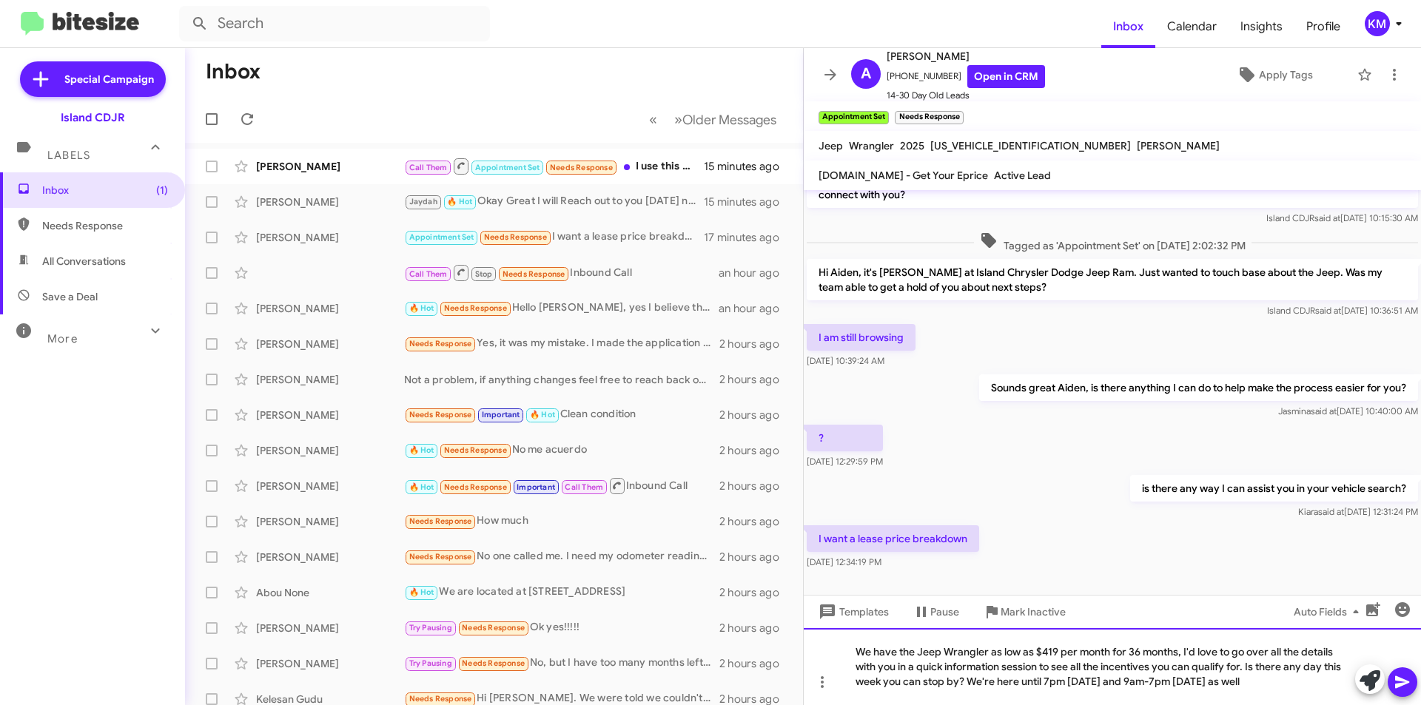
click at [988, 651] on div "We have the Jeep Wrangler as low as $419 per month for 36 months, I'd love to g…" at bounding box center [1104, 667] width 499 height 44
click at [1408, 679] on icon at bounding box center [1403, 682] width 18 height 18
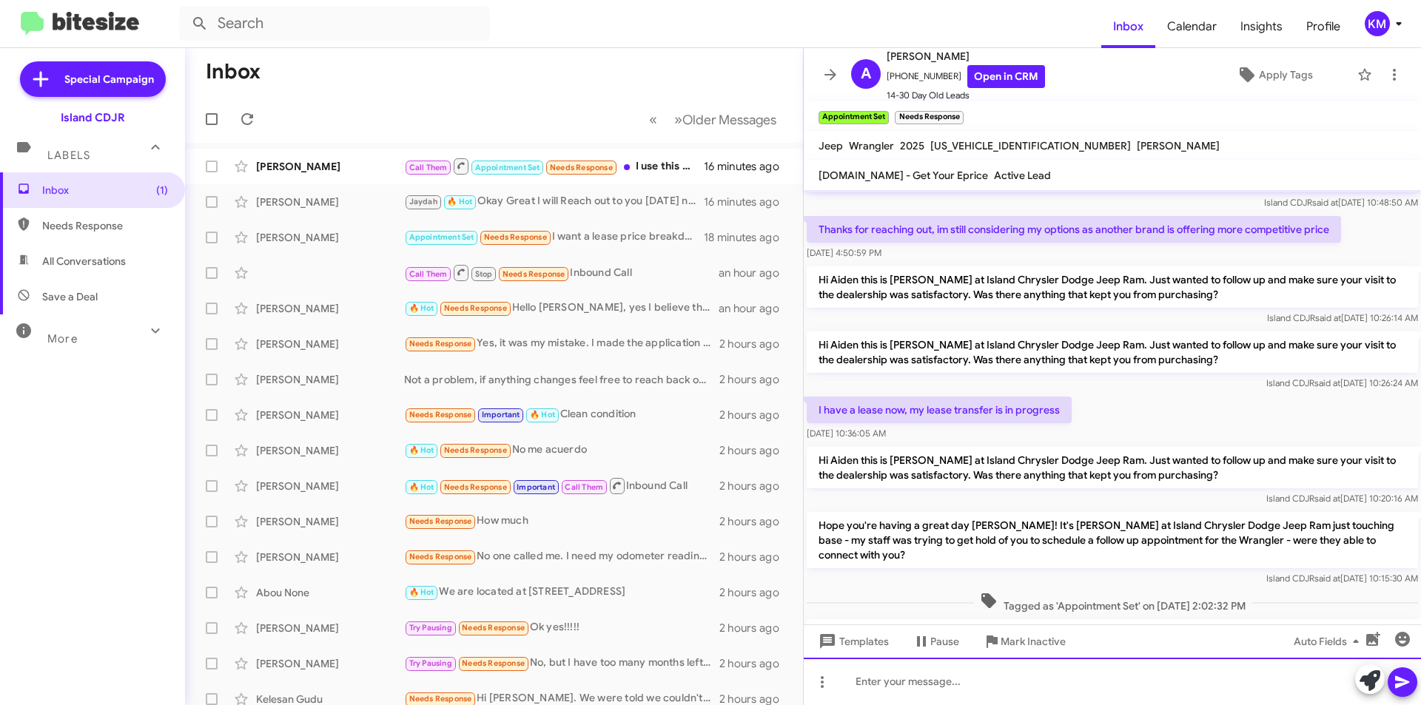
scroll to position [486, 0]
